Goal: Find specific page/section: Find specific page/section

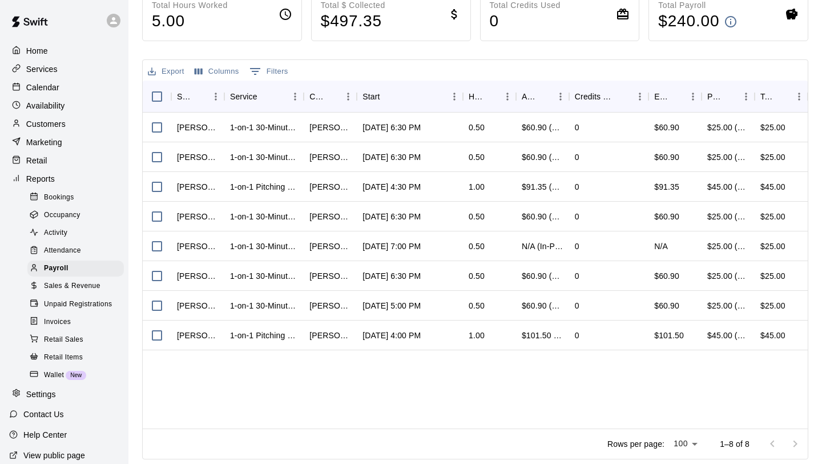
scroll to position [82, 0]
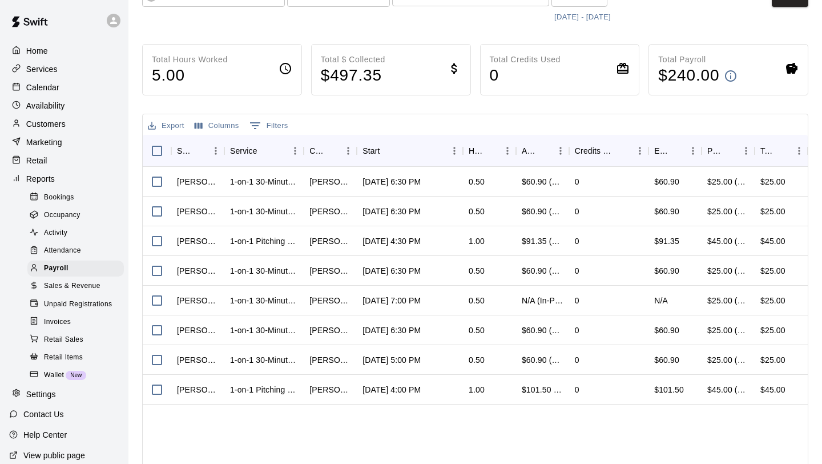
click at [21, 50] on div at bounding box center [19, 51] width 14 height 11
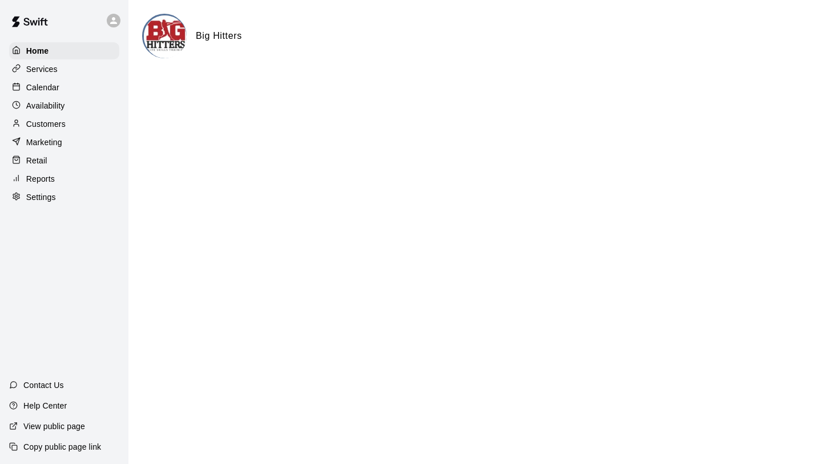
click at [53, 121] on p "Customers" at bounding box center [45, 123] width 39 height 11
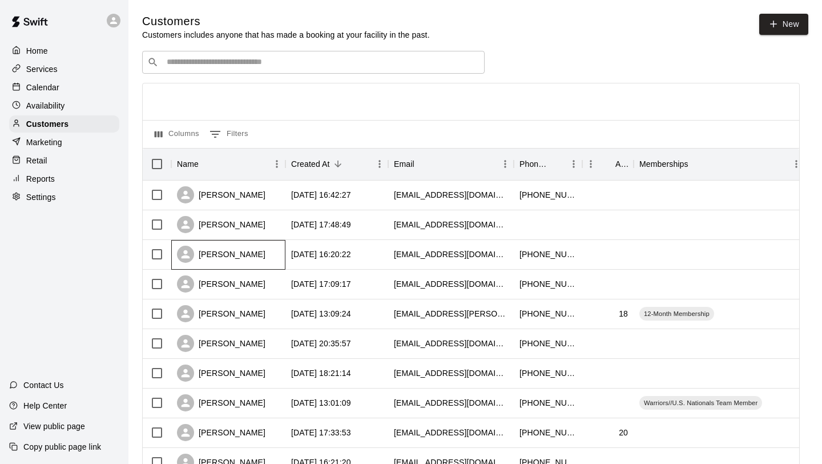
click at [276, 255] on div "[PERSON_NAME]" at bounding box center [228, 255] width 114 height 30
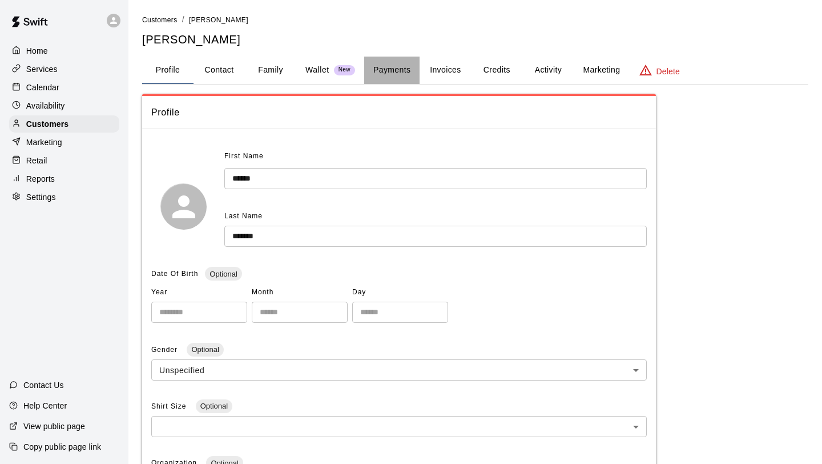
click at [384, 81] on button "Payments" at bounding box center [391, 70] width 55 height 27
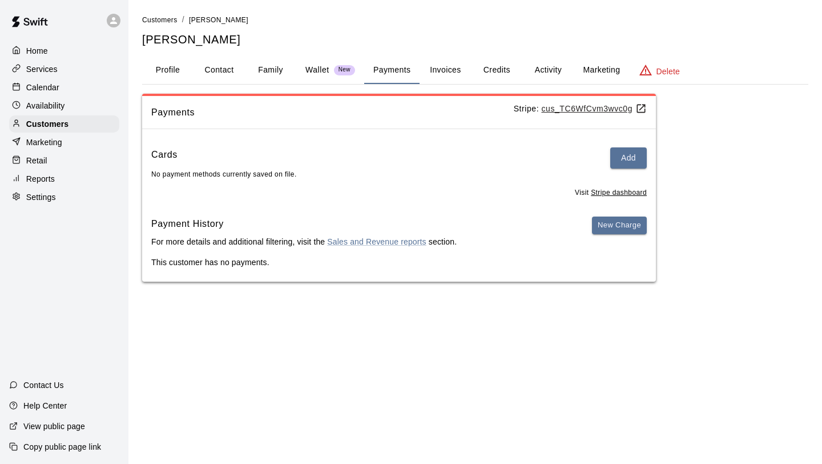
click at [276, 74] on button "Family" at bounding box center [270, 70] width 51 height 27
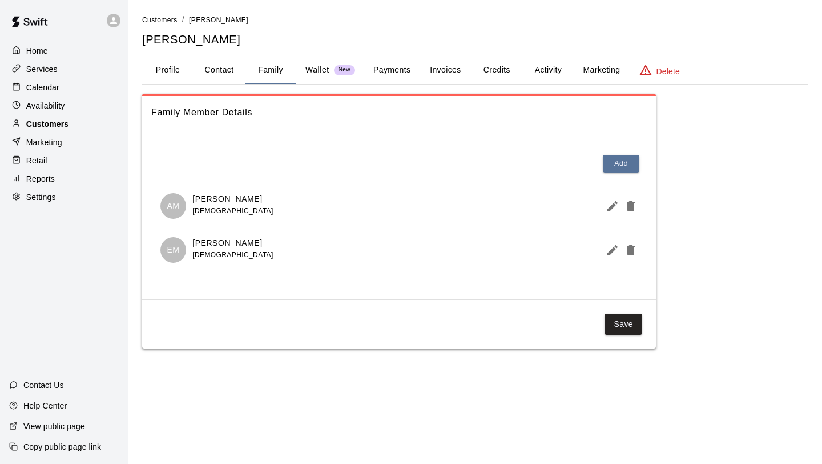
click at [41, 116] on div "Customers" at bounding box center [64, 123] width 110 height 17
